Goal: Find specific page/section: Find specific page/section

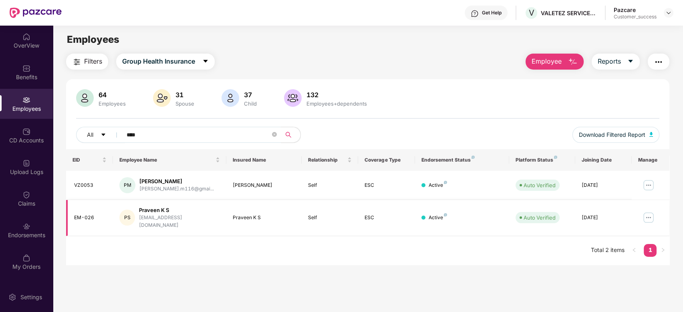
click at [125, 214] on div "PS" at bounding box center [127, 218] width 16 height 16
click at [80, 214] on div "EM-026" at bounding box center [90, 218] width 33 height 8
click at [89, 217] on div "EM-026" at bounding box center [90, 218] width 33 height 8
click at [651, 213] on img at bounding box center [648, 217] width 13 height 13
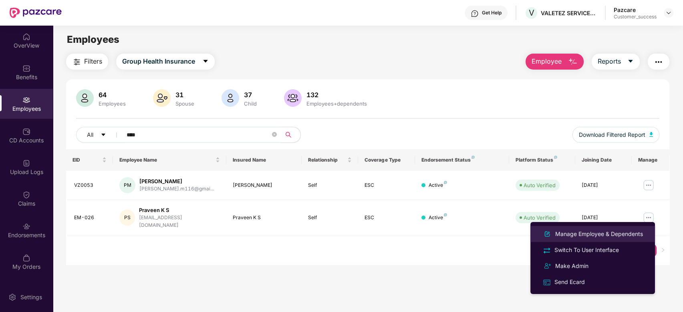
click at [598, 233] on div "Manage Employee & Dependents" at bounding box center [599, 234] width 91 height 9
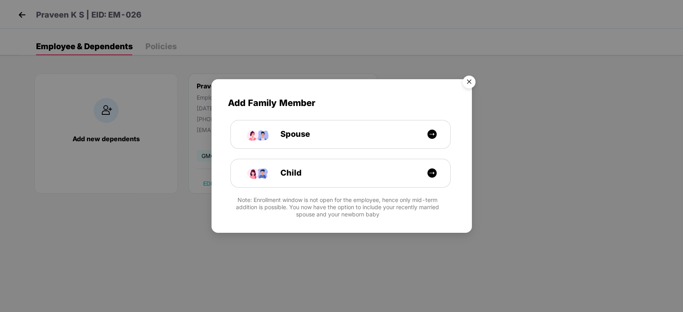
click at [470, 86] on img "Close" at bounding box center [469, 83] width 22 height 22
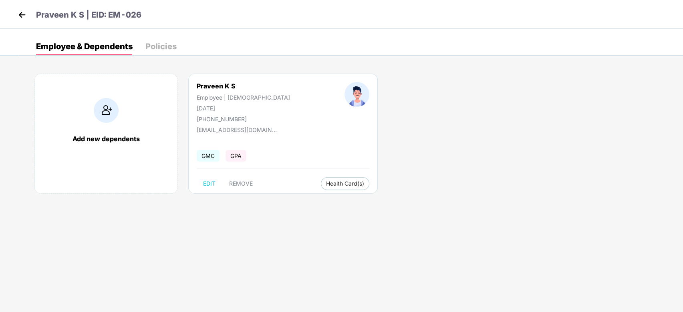
click at [169, 45] on div "Policies" at bounding box center [160, 46] width 31 height 8
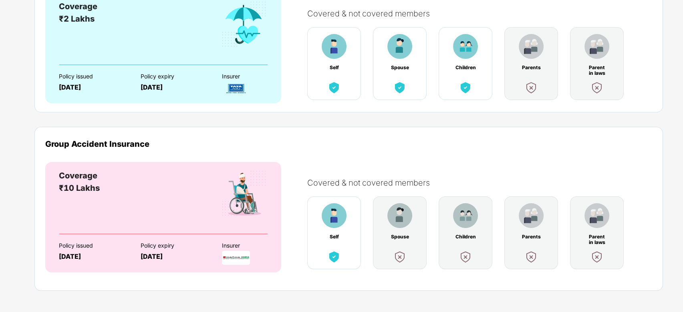
scroll to position [128, 0]
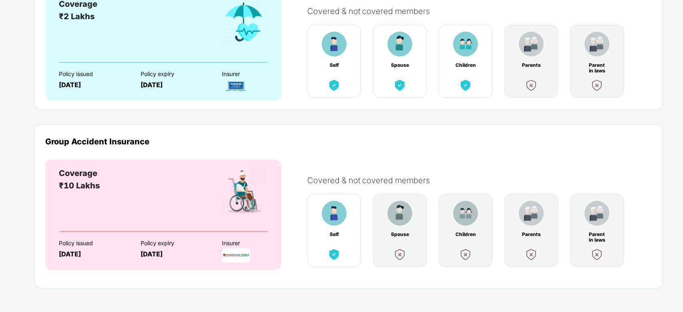
click at [235, 93] on div "Coverage ₹2 Lakhs Policy issued [DATE] Policy expiry [DATE] Insurer" at bounding box center [163, 45] width 236 height 111
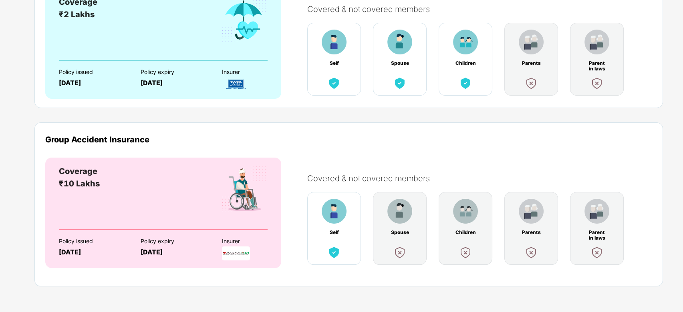
scroll to position [0, 0]
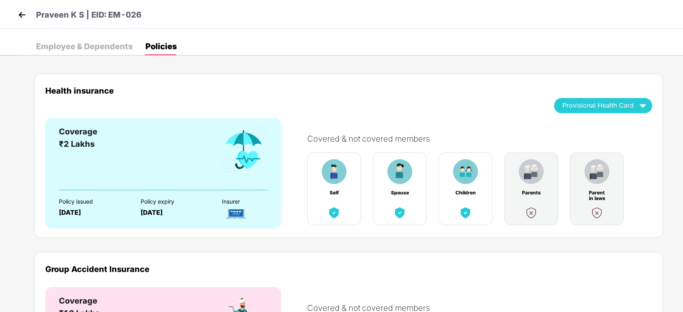
click at [24, 19] on img at bounding box center [22, 15] width 12 height 12
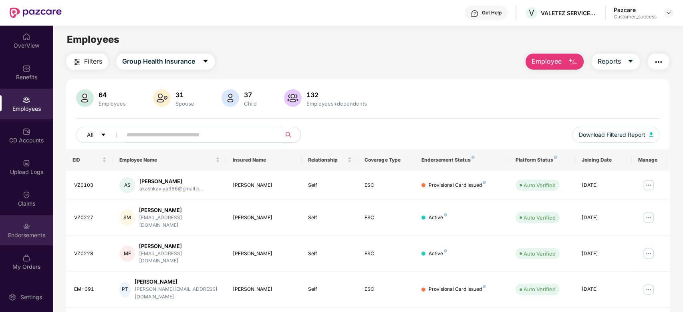
scroll to position [179, 0]
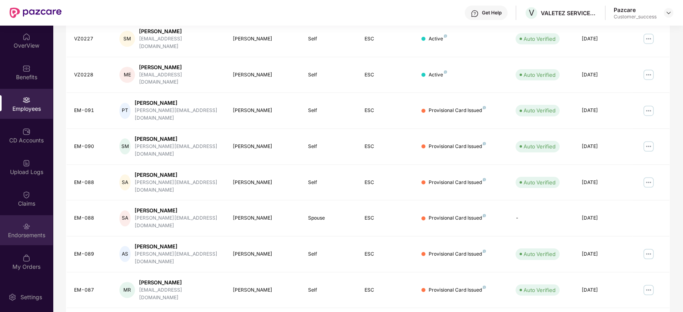
click at [24, 230] on img at bounding box center [26, 227] width 8 height 8
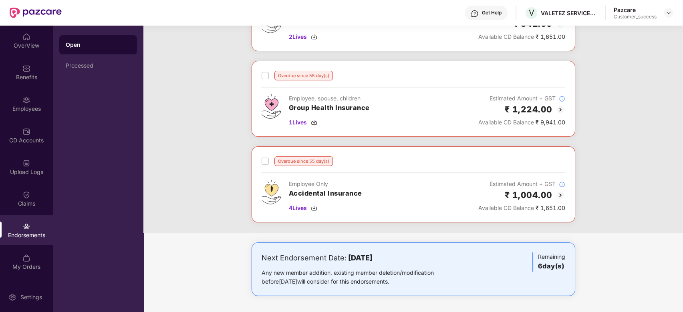
scroll to position [0, 0]
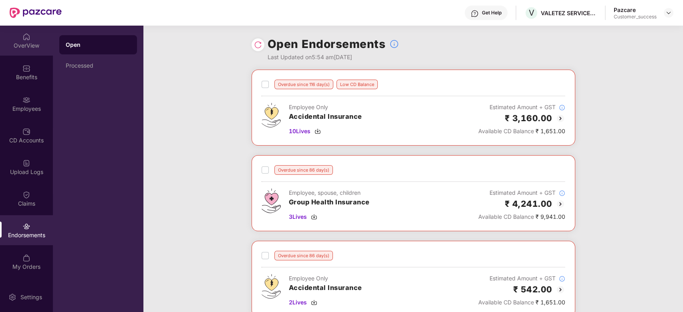
click at [24, 40] on div "OverView" at bounding box center [26, 41] width 53 height 30
